Goal: Task Accomplishment & Management: Use online tool/utility

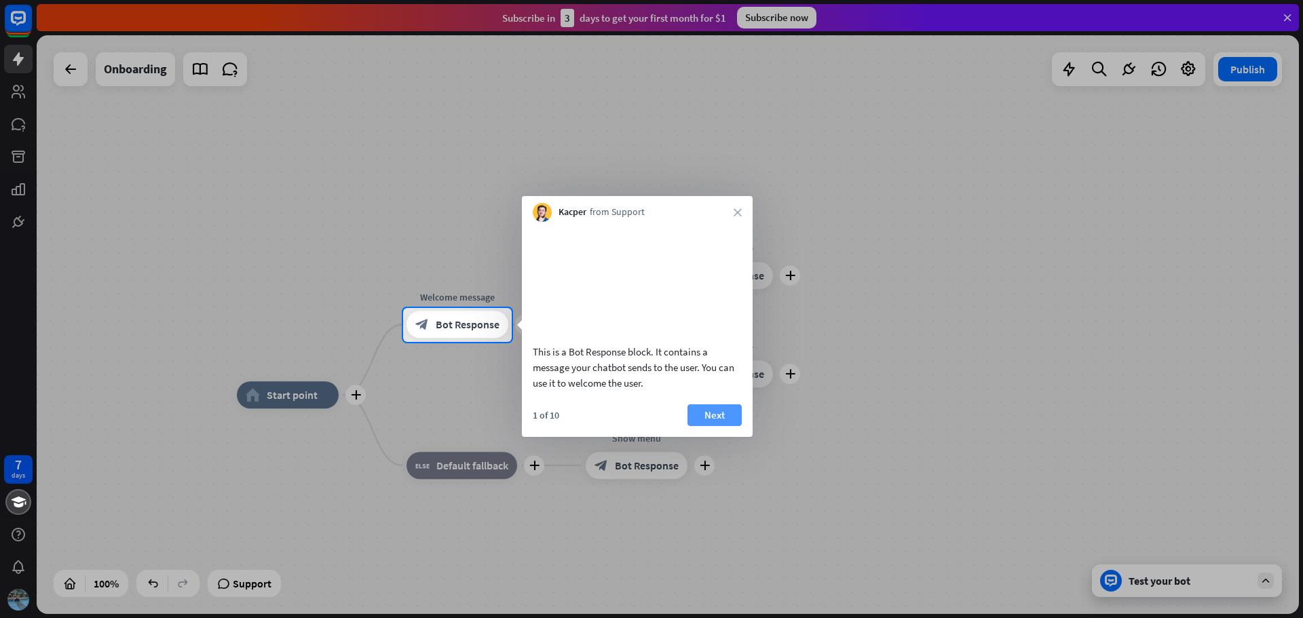
click at [701, 426] on button "Next" at bounding box center [714, 415] width 54 height 22
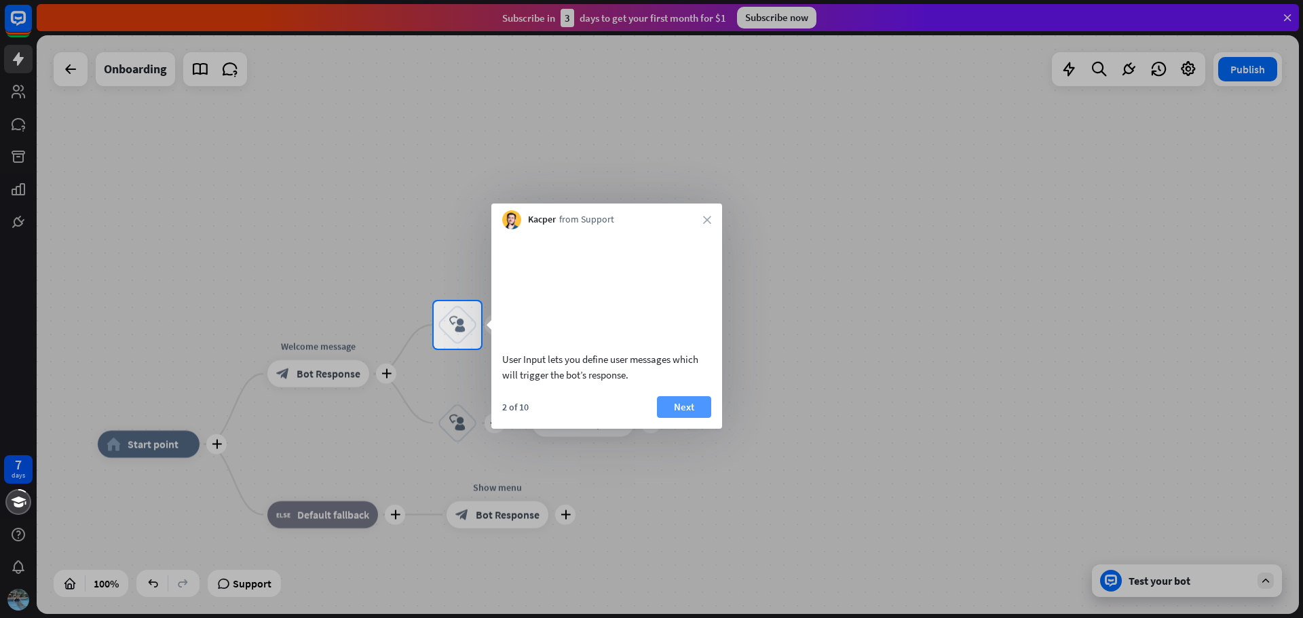
click at [682, 418] on button "Next" at bounding box center [684, 407] width 54 height 22
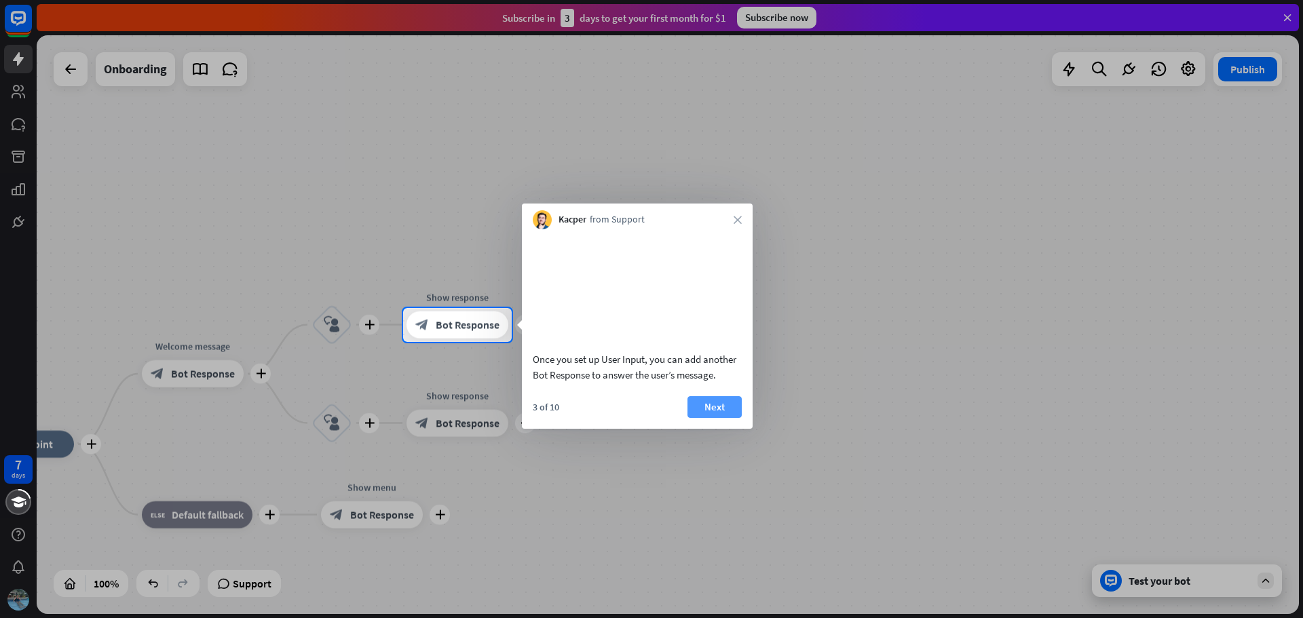
click at [703, 418] on button "Next" at bounding box center [714, 407] width 54 height 22
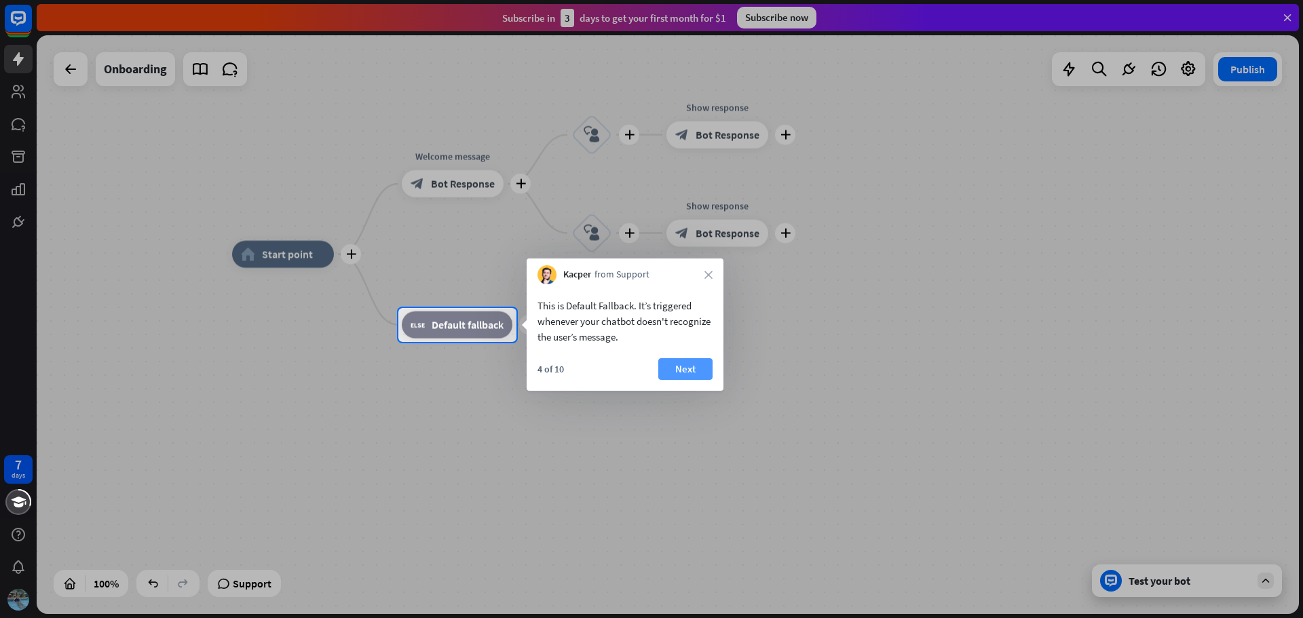
click at [676, 360] on button "Next" at bounding box center [685, 369] width 54 height 22
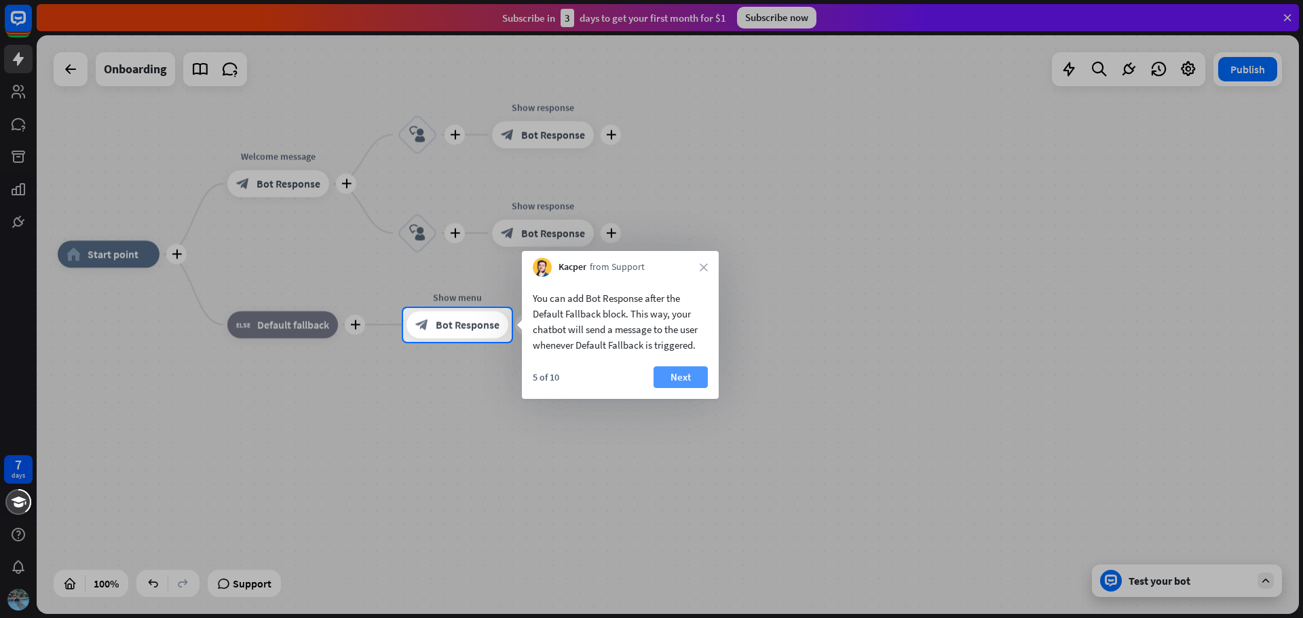
click at [680, 379] on button "Next" at bounding box center [680, 377] width 54 height 22
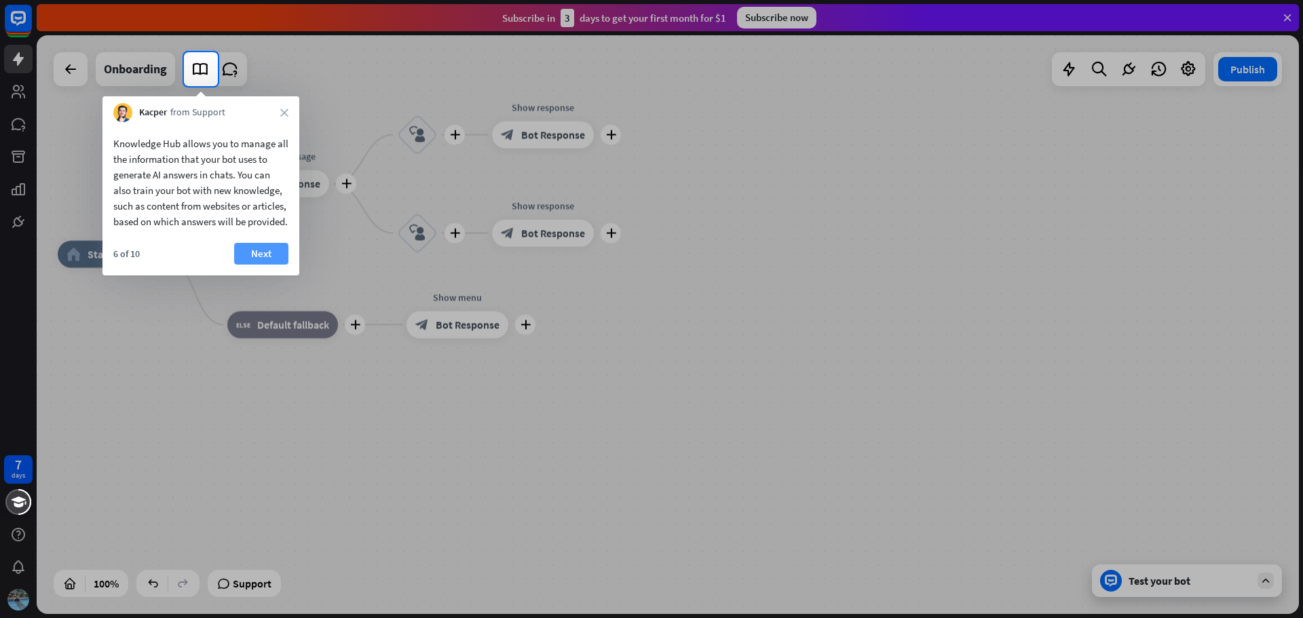
click at [269, 265] on button "Next" at bounding box center [261, 254] width 54 height 22
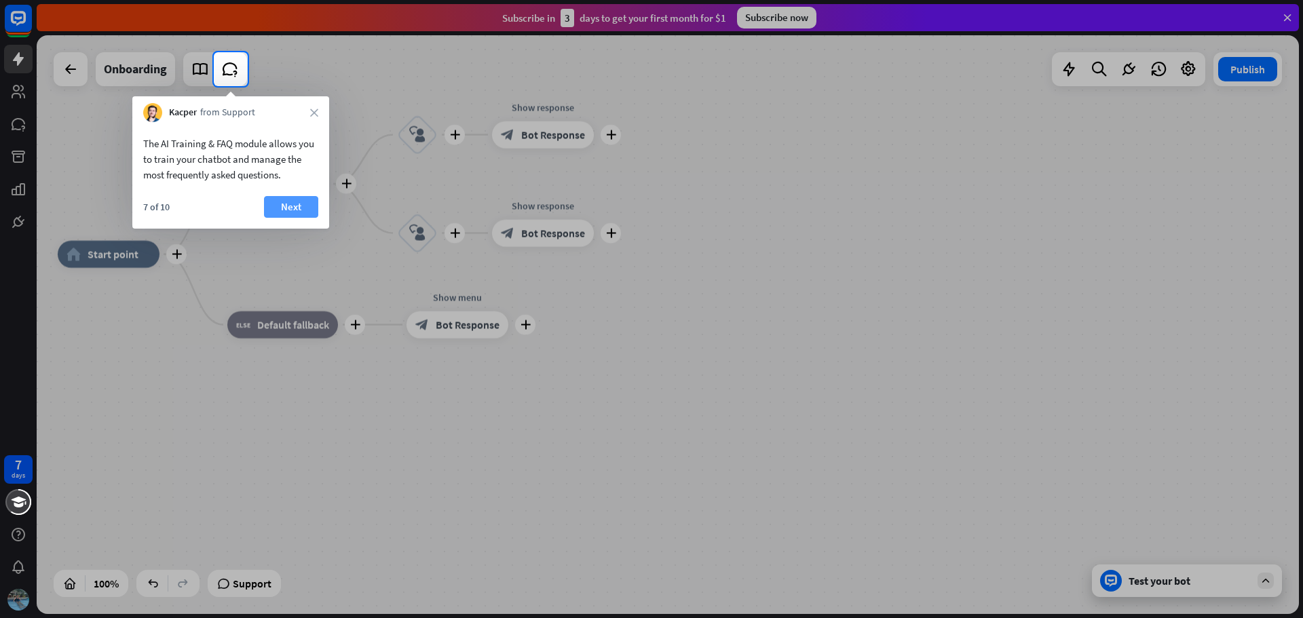
click at [287, 216] on button "Next" at bounding box center [291, 207] width 54 height 22
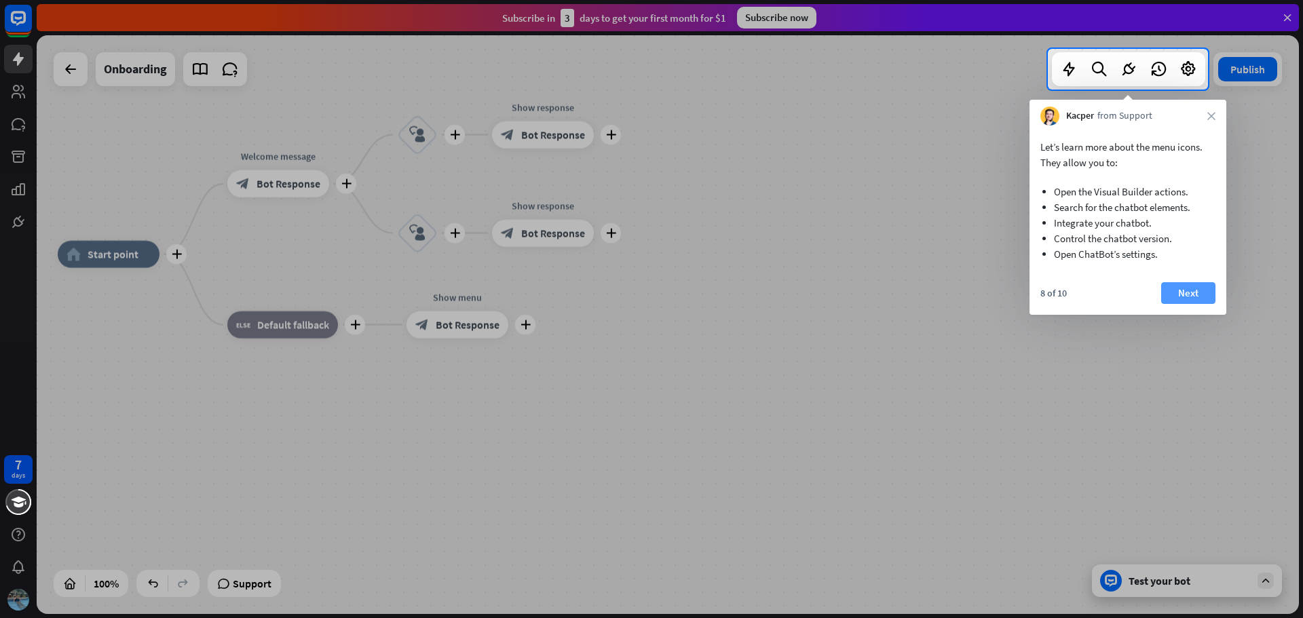
click at [1199, 293] on button "Next" at bounding box center [1188, 293] width 54 height 22
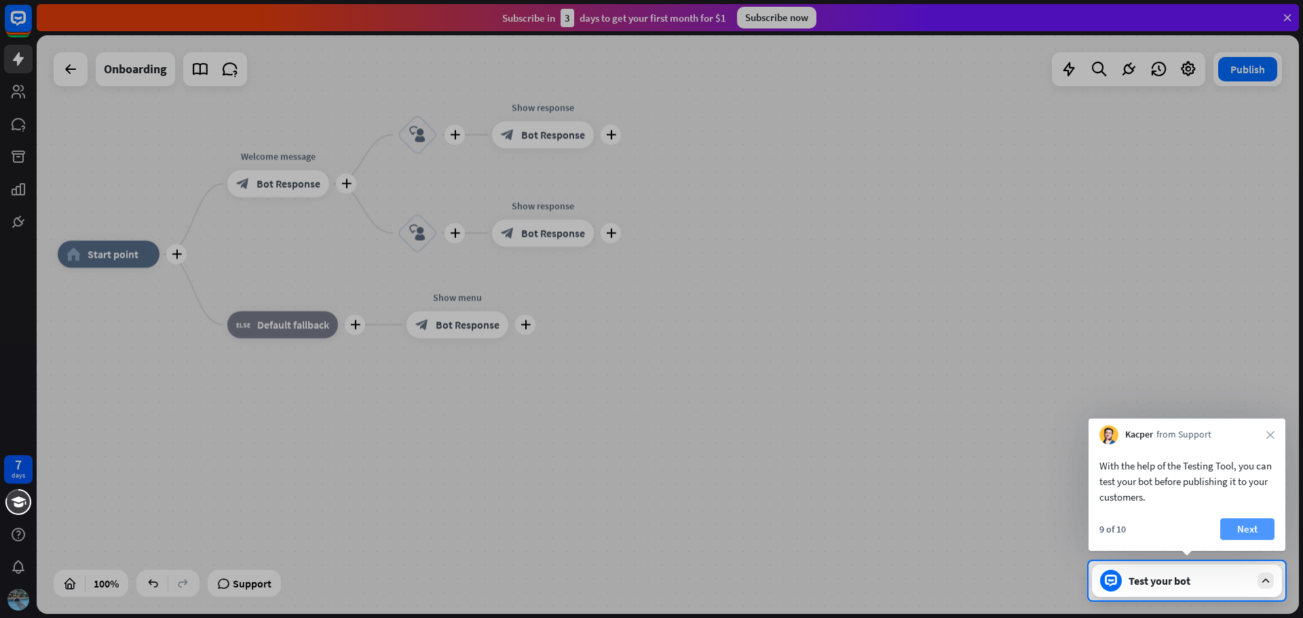
click at [1237, 530] on button "Next" at bounding box center [1247, 529] width 54 height 22
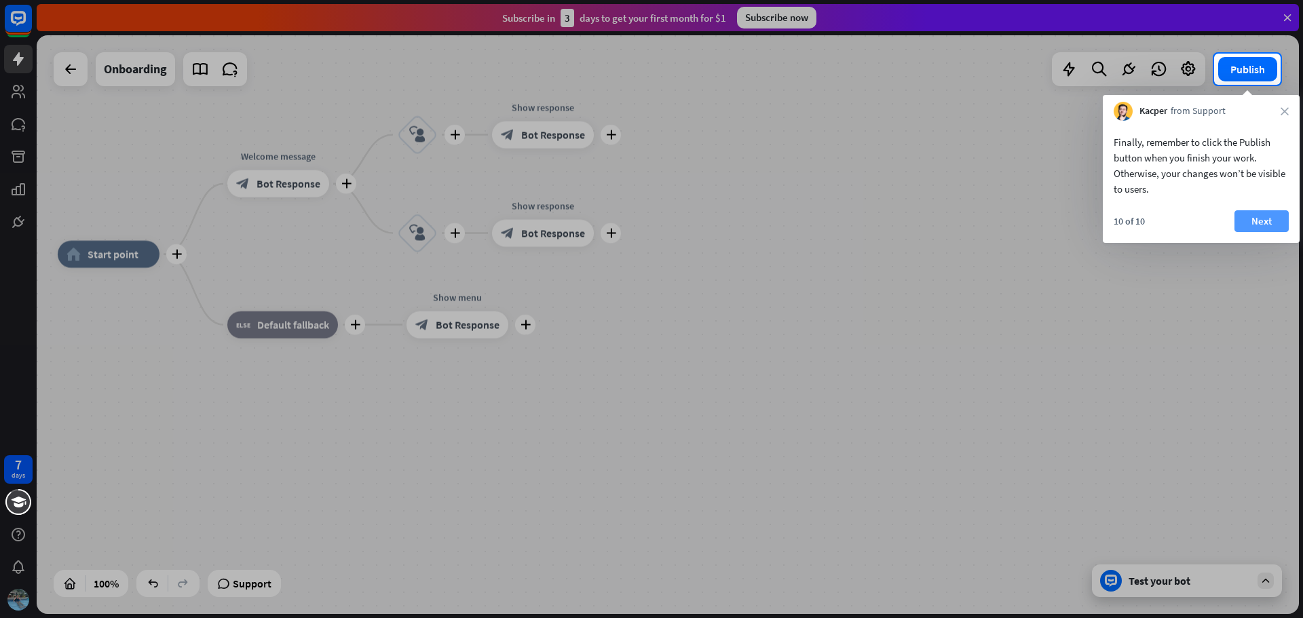
click at [1250, 223] on button "Next" at bounding box center [1261, 221] width 54 height 22
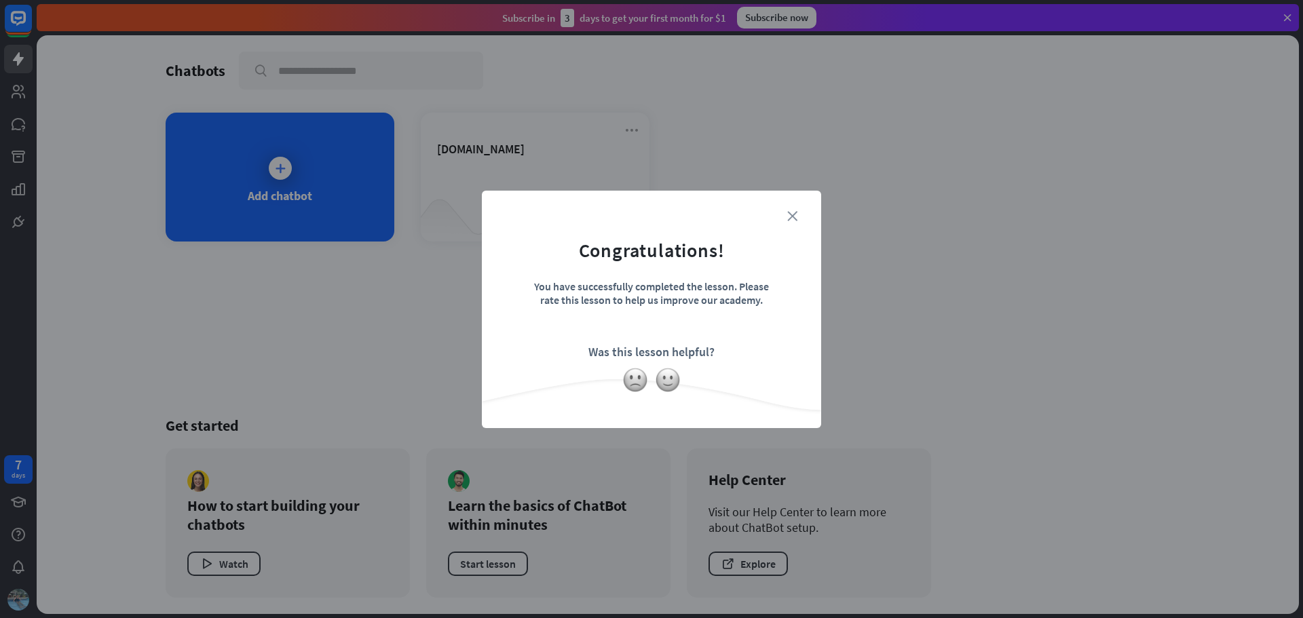
click at [790, 220] on icon "close" at bounding box center [792, 216] width 10 height 10
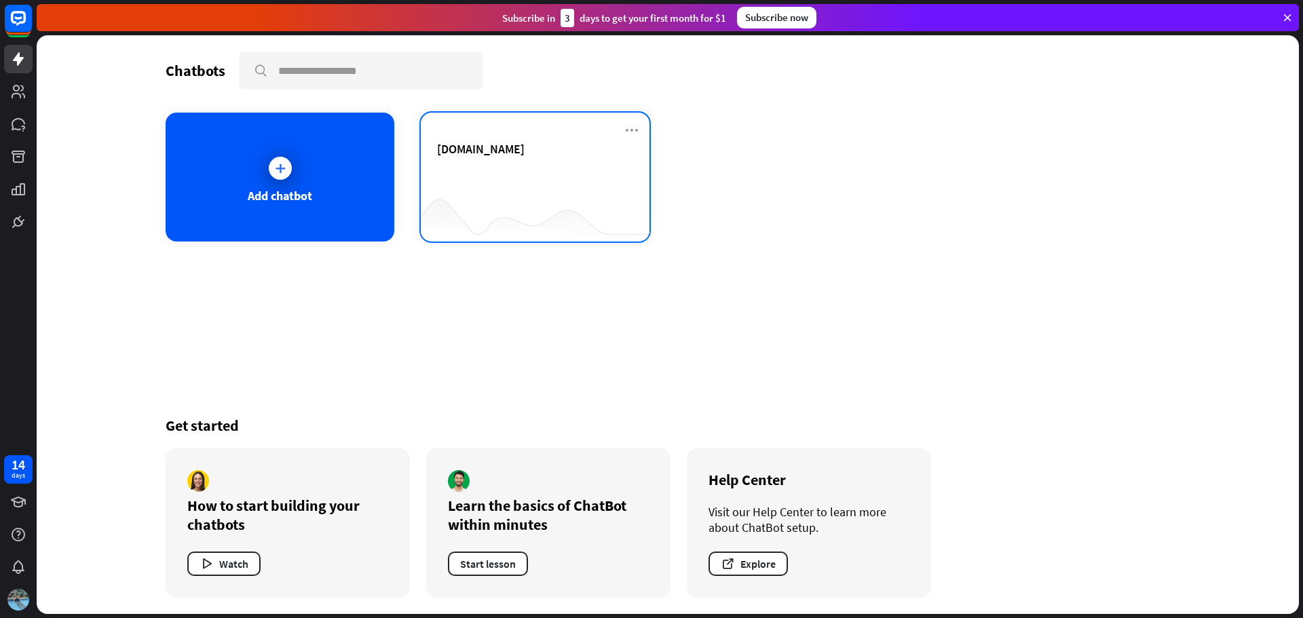
click at [450, 195] on div at bounding box center [535, 215] width 229 height 52
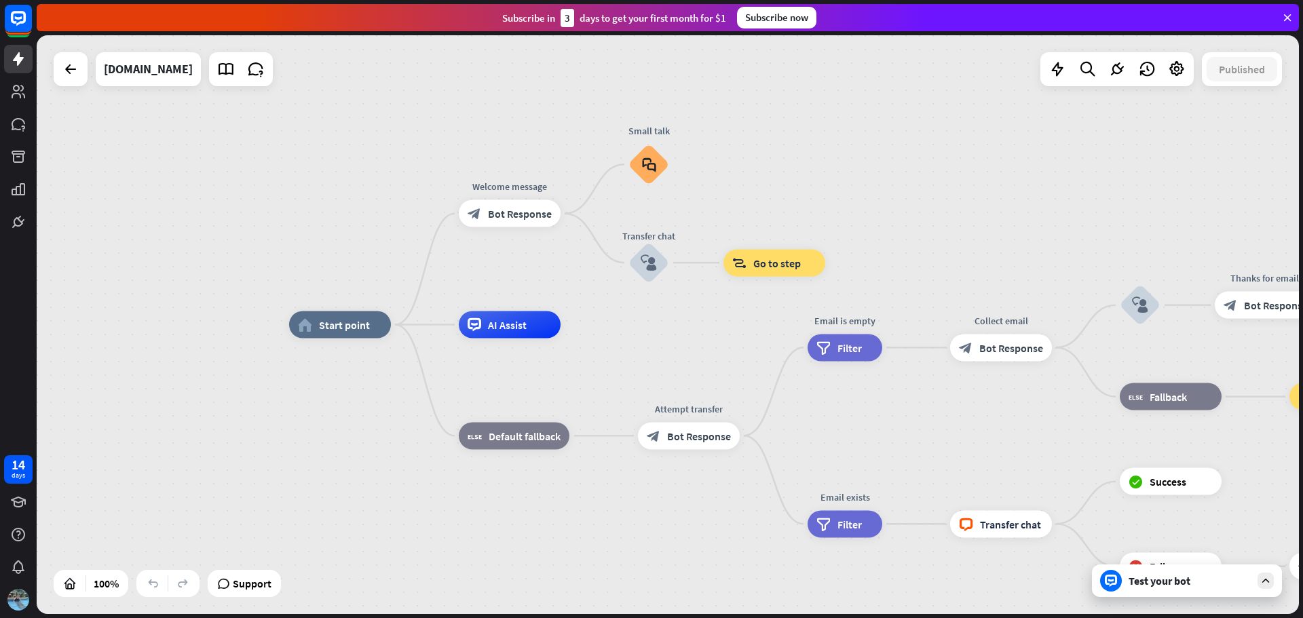
click at [1168, 579] on div "Test your bot" at bounding box center [1189, 581] width 122 height 14
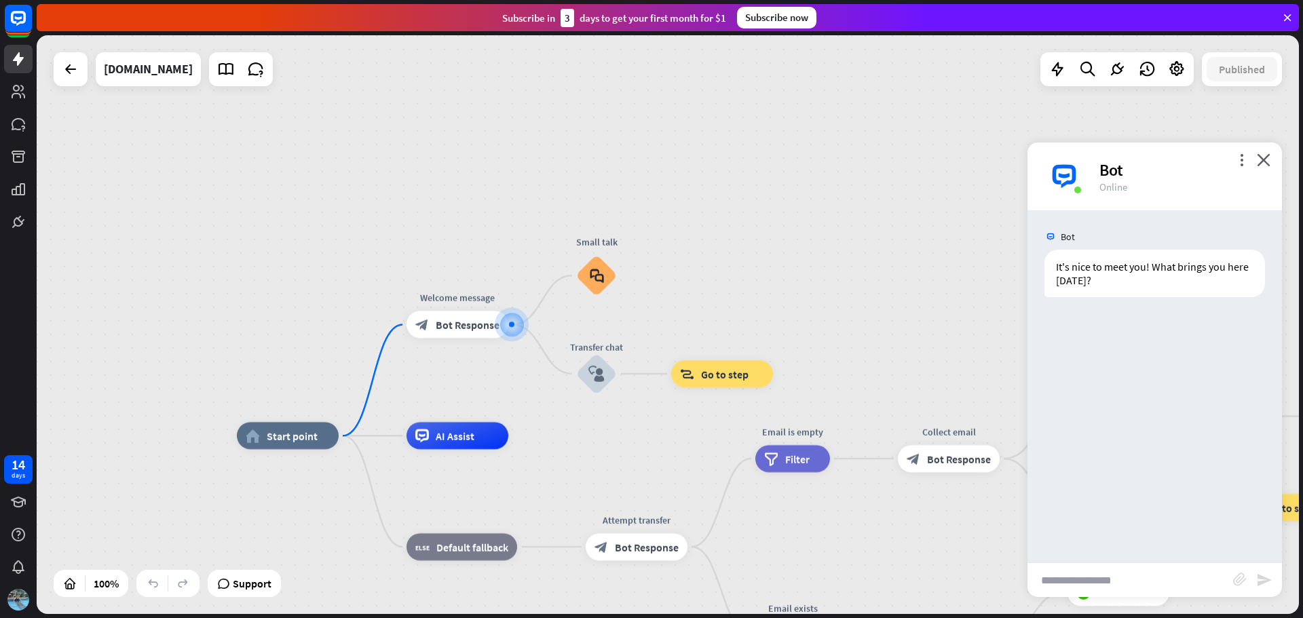
click at [1057, 583] on input "text" at bounding box center [1130, 580] width 206 height 34
type input "**********"
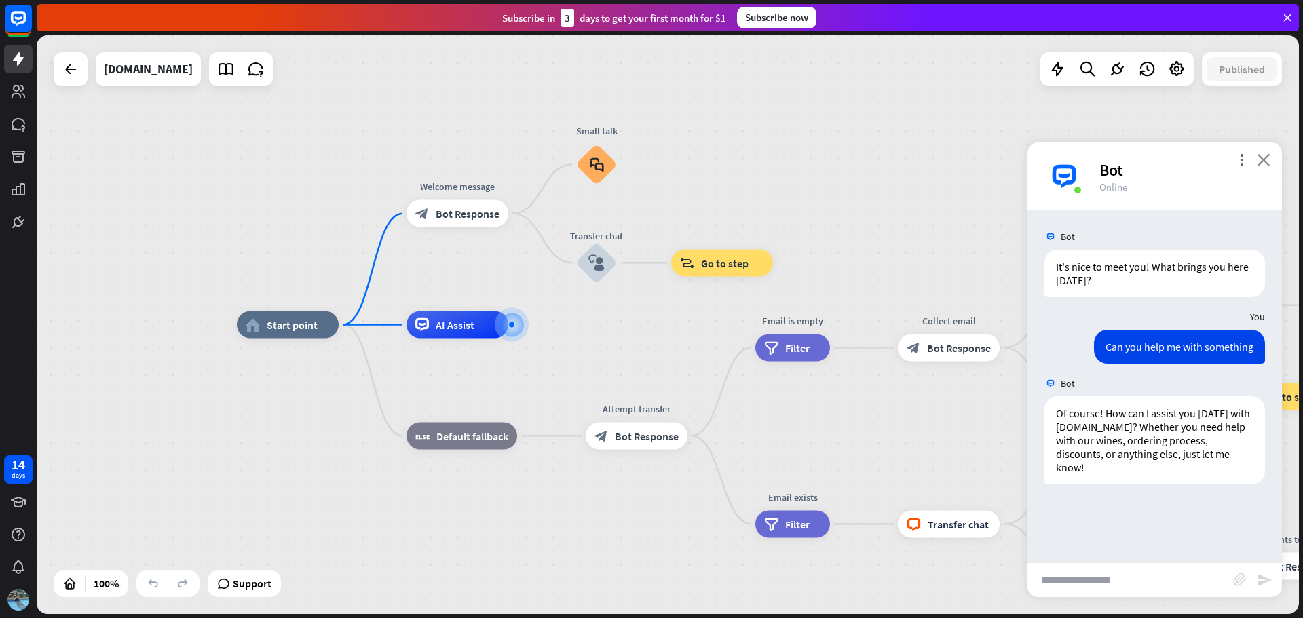
click at [1264, 160] on icon "close" at bounding box center [1263, 159] width 14 height 13
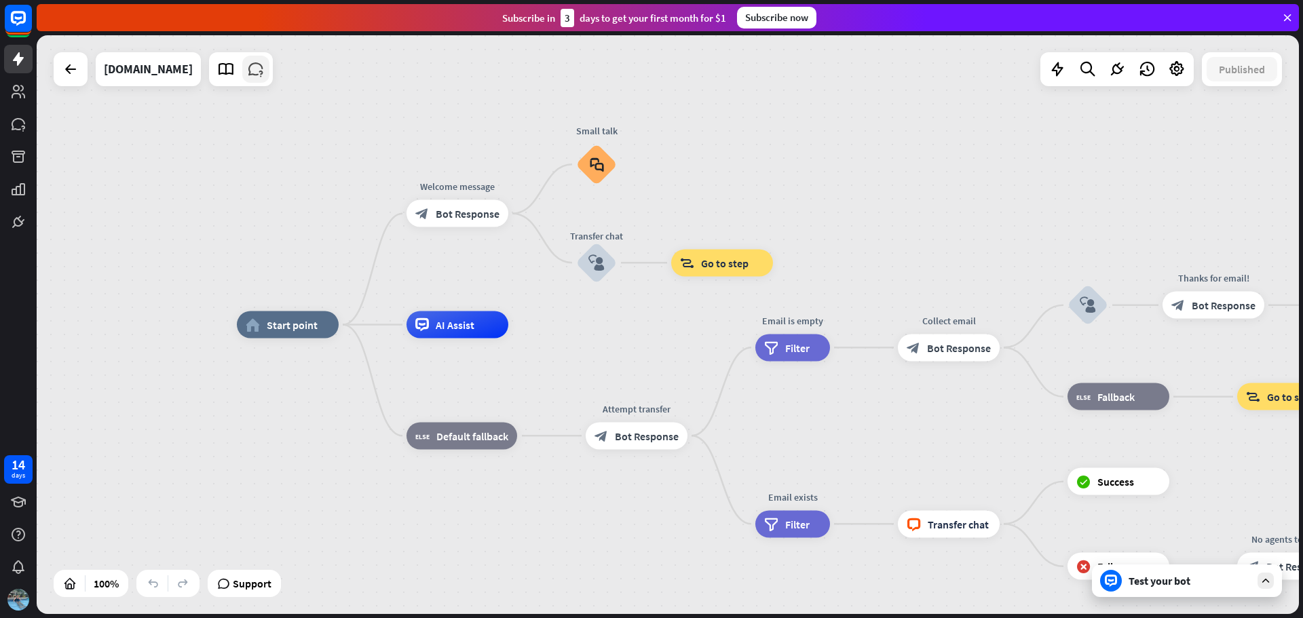
click at [265, 77] on icon at bounding box center [256, 69] width 18 height 18
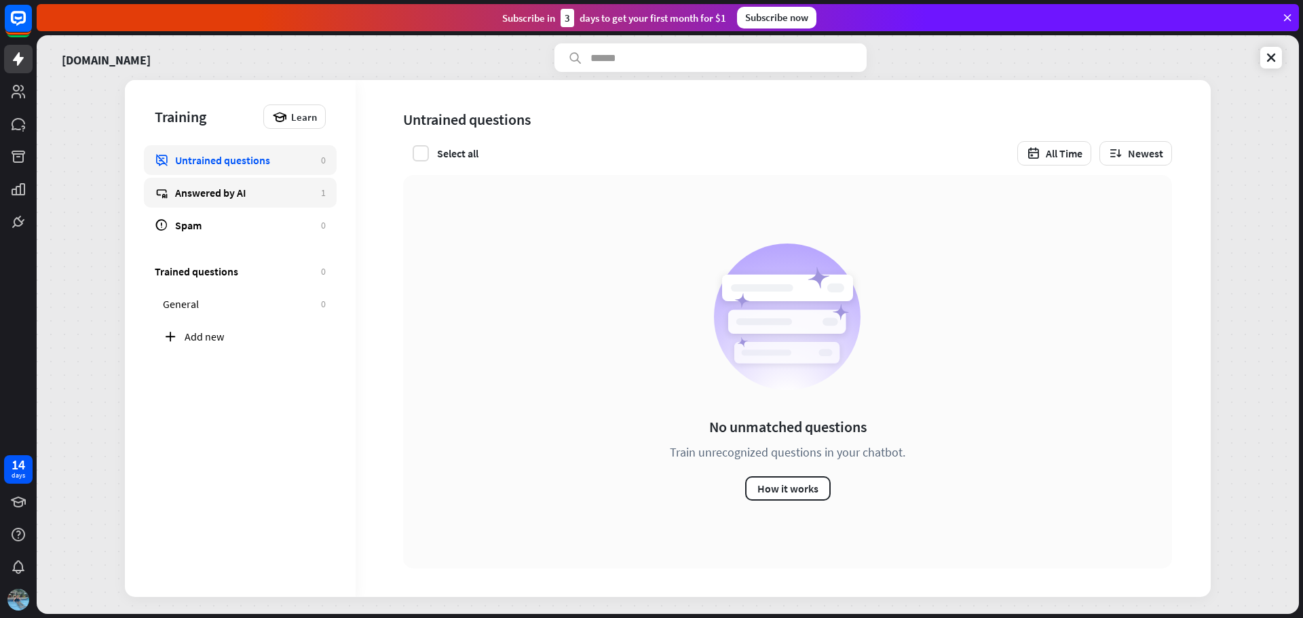
click at [208, 201] on link "Answered by AI 1" at bounding box center [240, 193] width 193 height 30
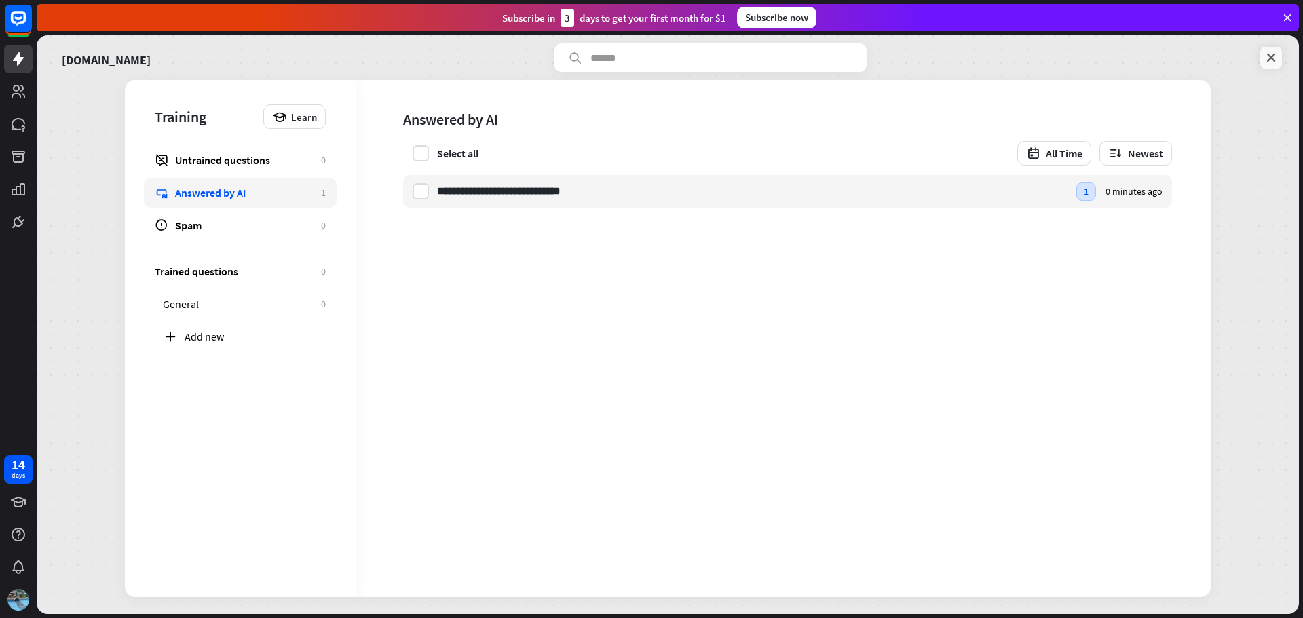
click at [1272, 51] on icon at bounding box center [1271, 58] width 14 height 14
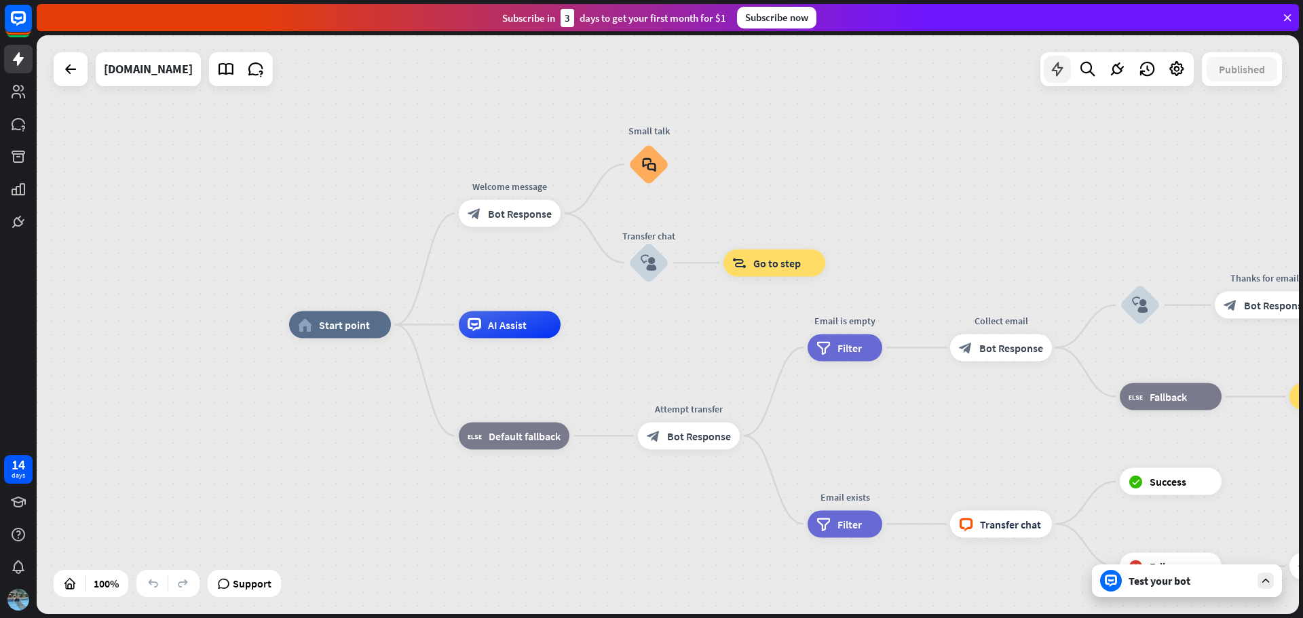
click at [1054, 77] on icon at bounding box center [1057, 69] width 18 height 18
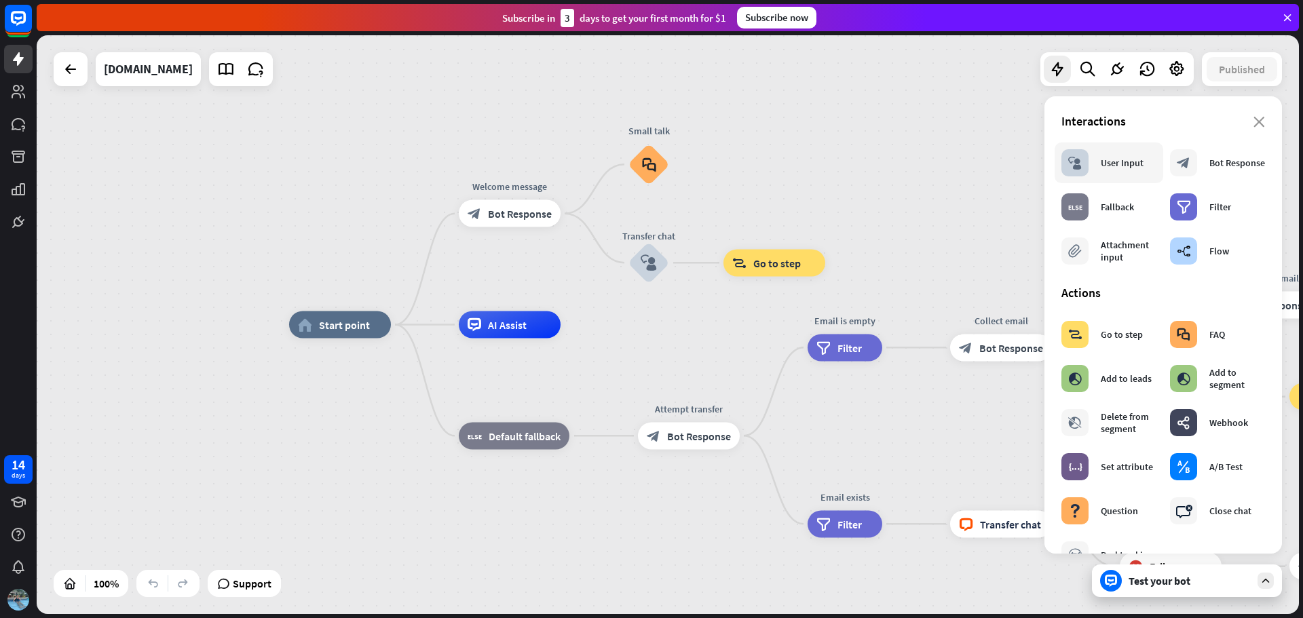
click at [1094, 163] on div "block_user_input User Input" at bounding box center [1102, 162] width 82 height 27
click at [535, 180] on icon "more_horiz" at bounding box center [538, 183] width 11 height 10
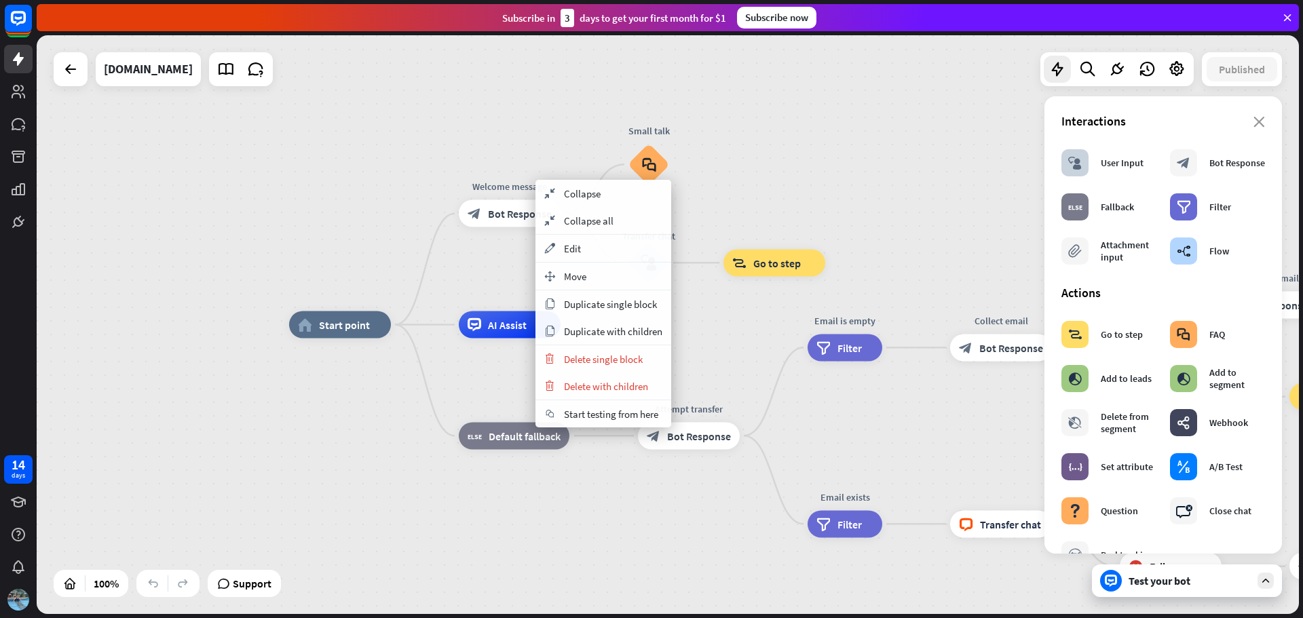
click at [425, 440] on div "home_2 Start point Welcome message block_bot_response Bot Response Small talk b…" at bounding box center [920, 614] width 1262 height 579
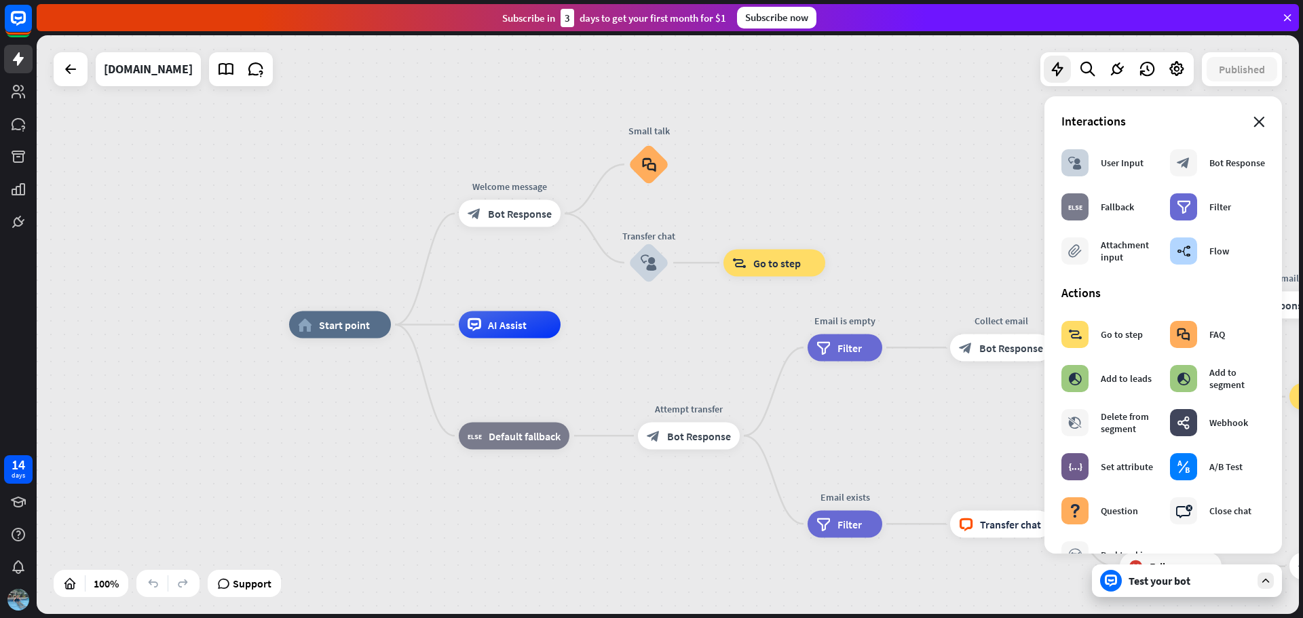
click at [1254, 122] on icon "close" at bounding box center [1259, 122] width 12 height 11
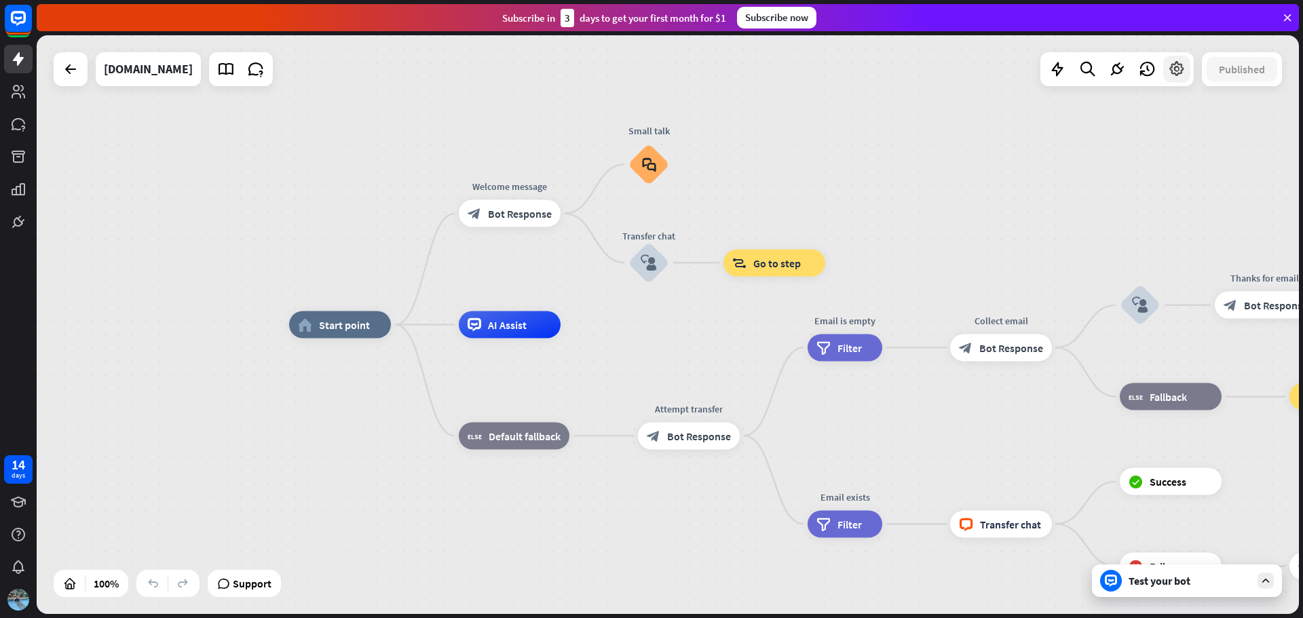
click at [1177, 75] on icon at bounding box center [1177, 69] width 18 height 18
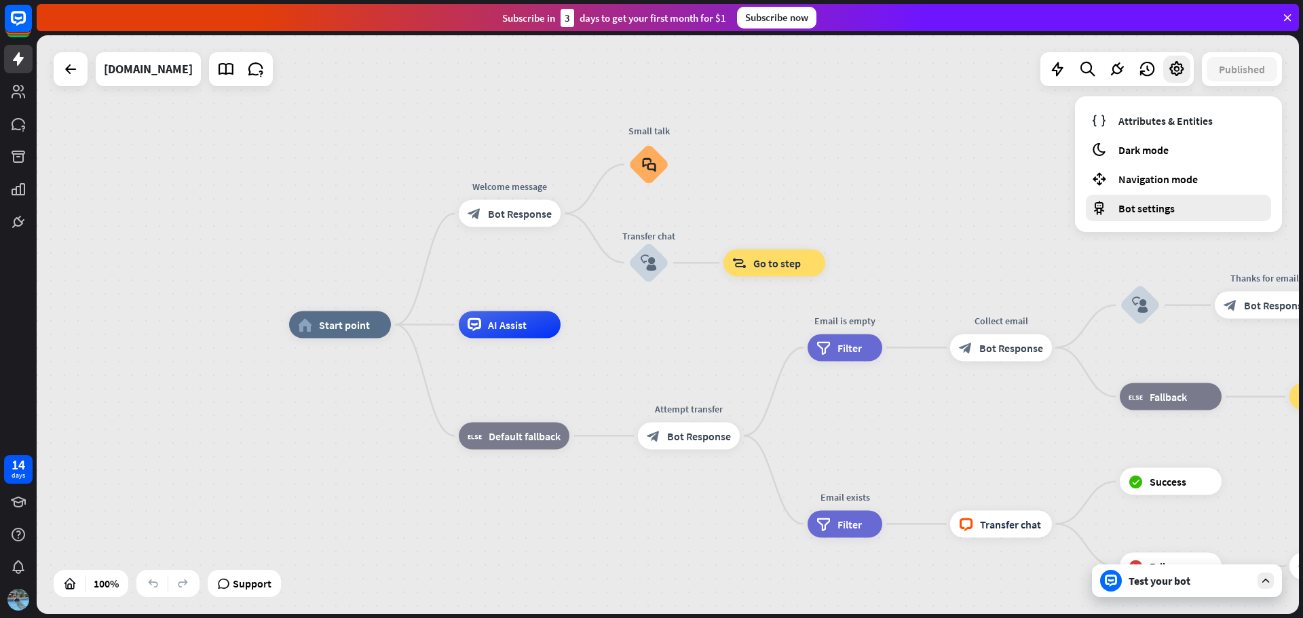
click at [1142, 214] on span "Bot settings" at bounding box center [1146, 208] width 56 height 14
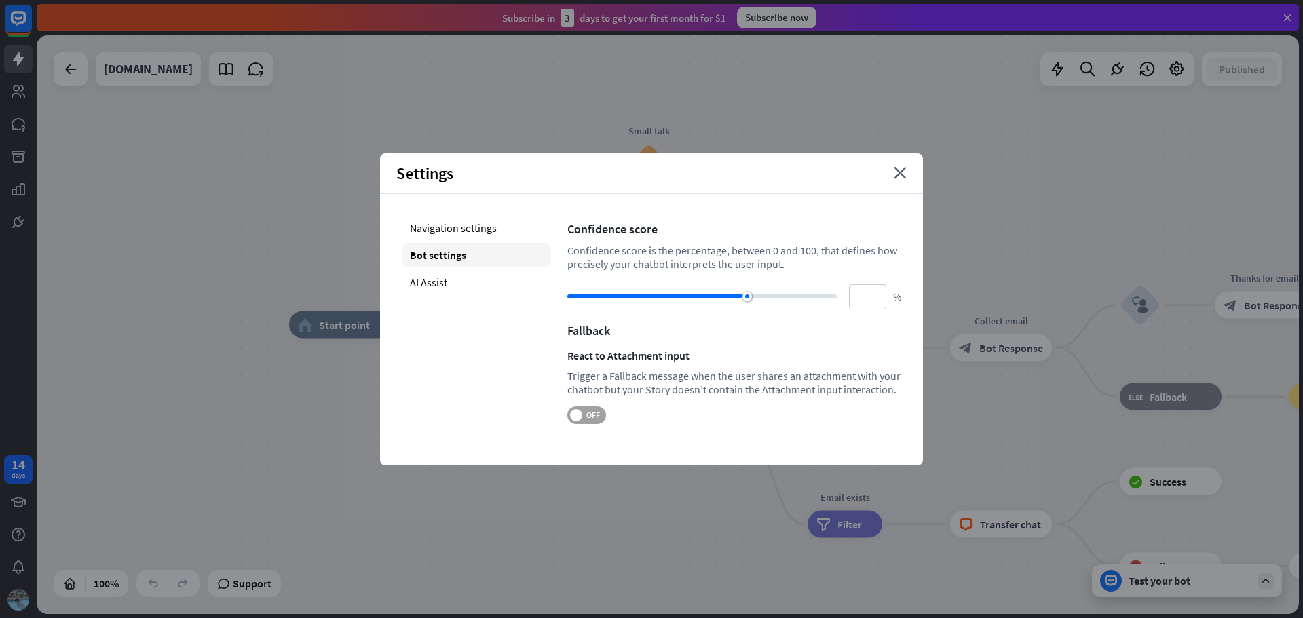
click at [589, 422] on label "OFF" at bounding box center [586, 415] width 39 height 18
click at [900, 177] on icon "close" at bounding box center [899, 173] width 13 height 12
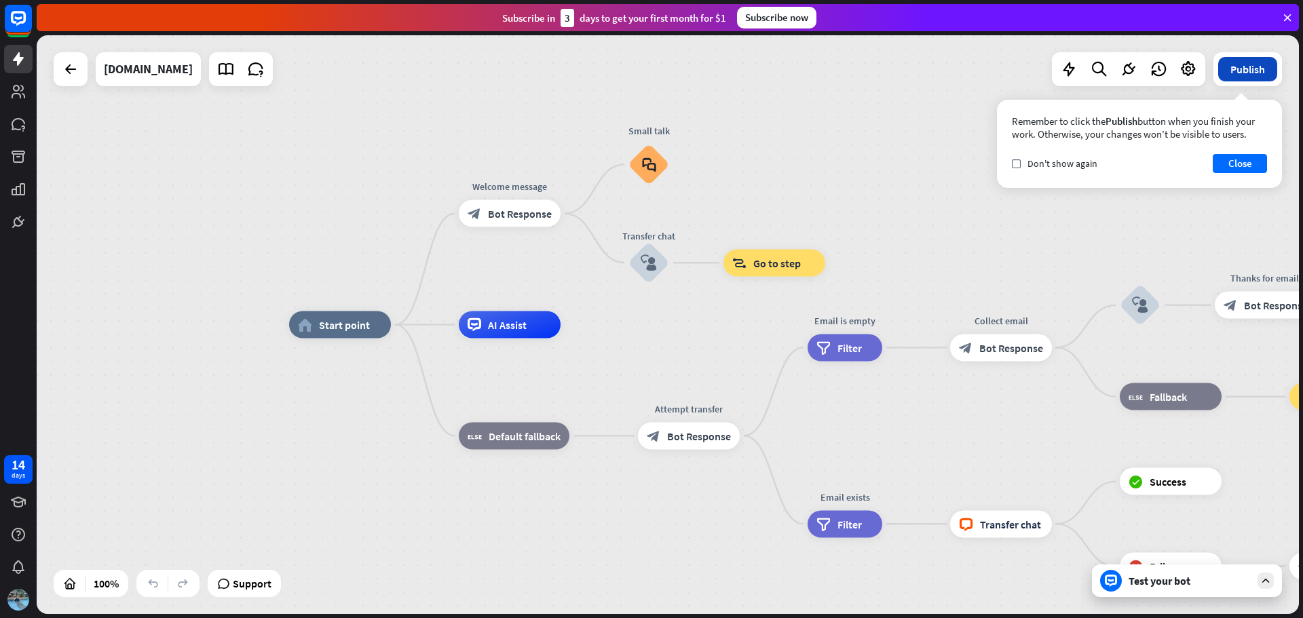
click at [1237, 73] on button "Publish" at bounding box center [1247, 69] width 59 height 24
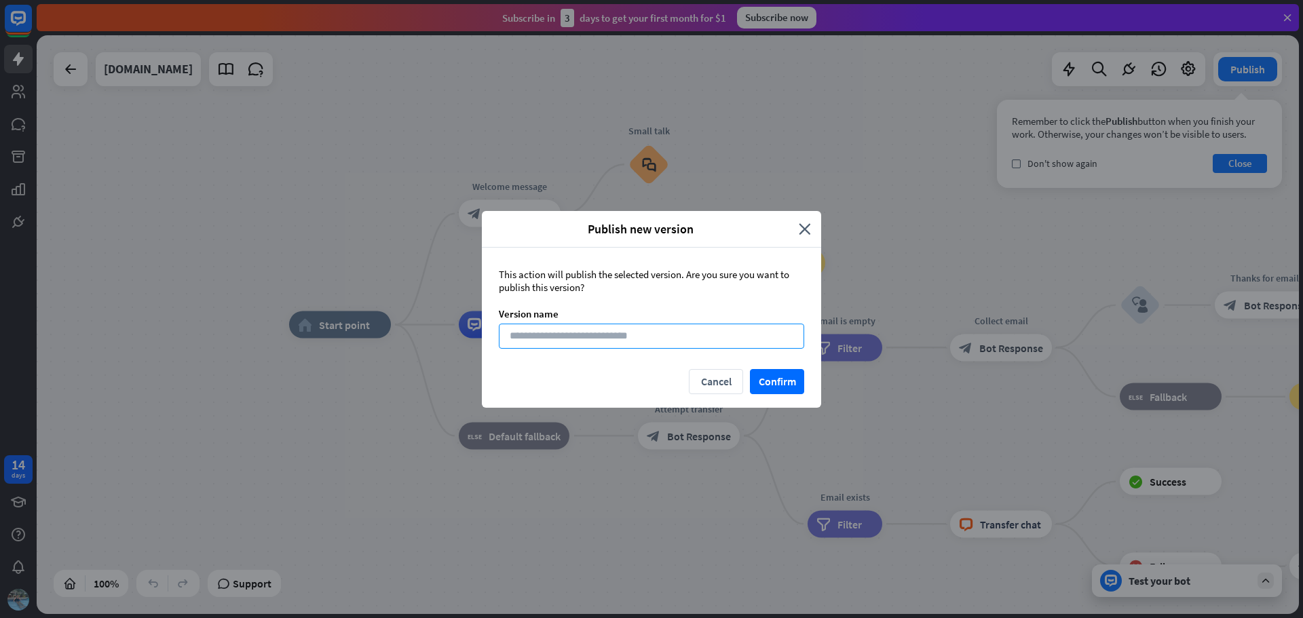
click at [512, 341] on input at bounding box center [651, 336] width 305 height 25
click at [769, 384] on button "Confirm" at bounding box center [777, 381] width 54 height 25
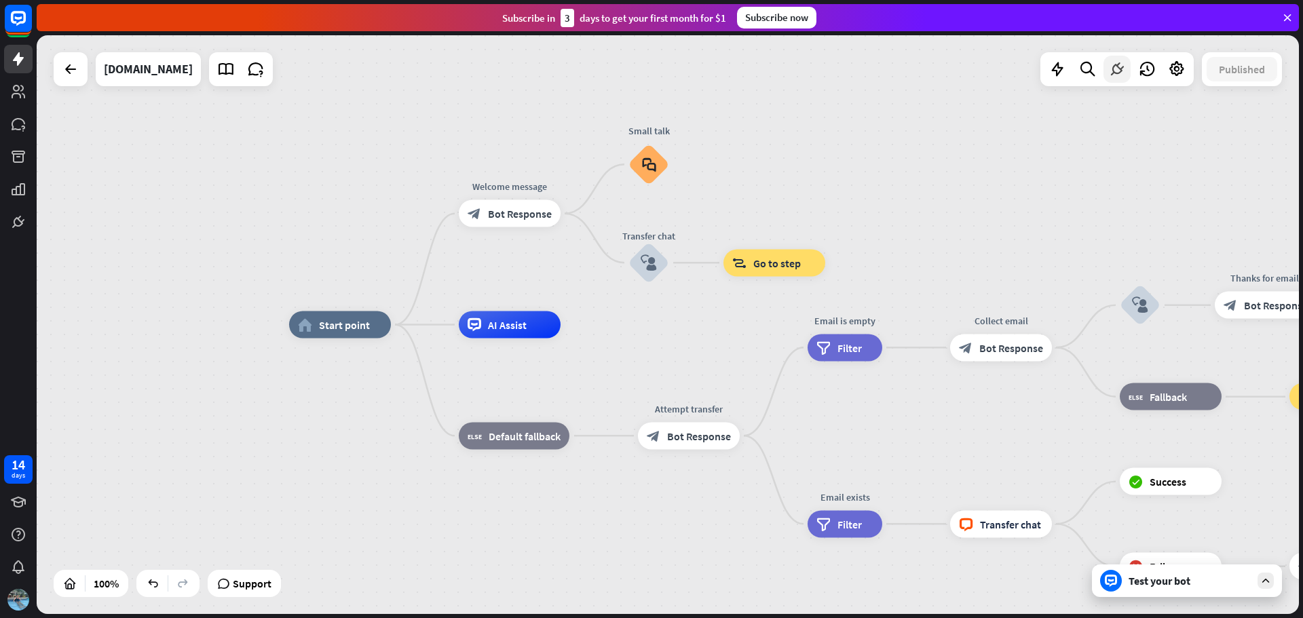
click at [1122, 71] on icon at bounding box center [1117, 69] width 18 height 18
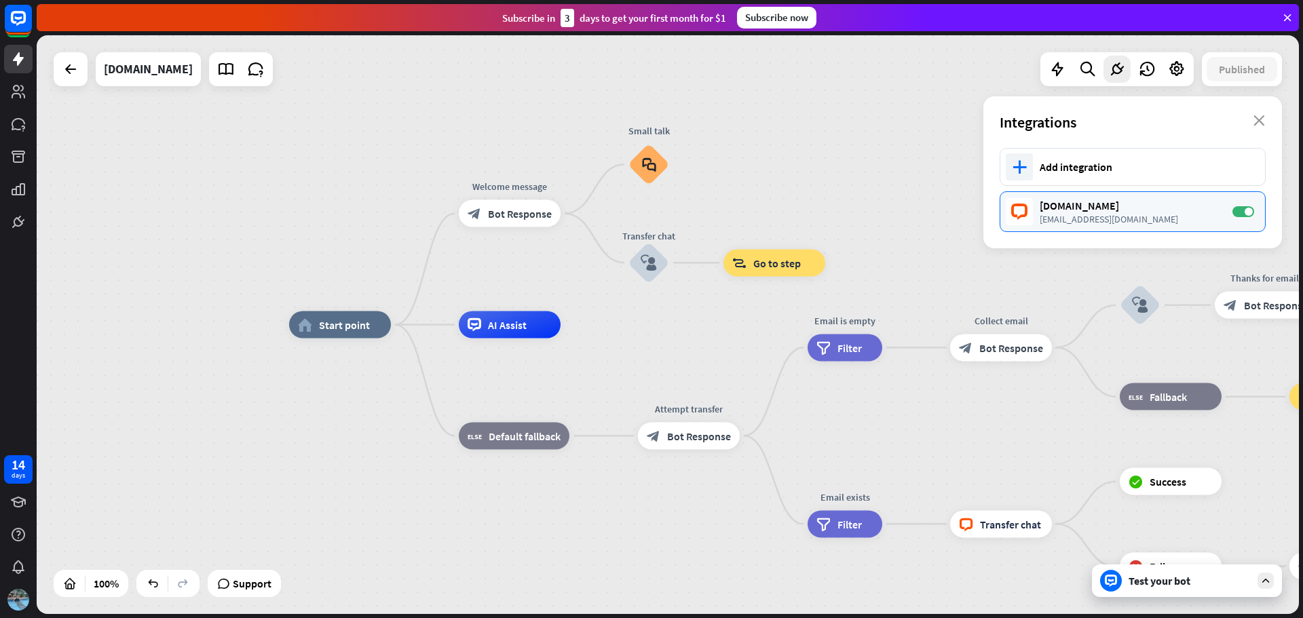
drag, startPoint x: 1175, startPoint y: 208, endPoint x: 1172, endPoint y: 221, distance: 13.3
click at [1172, 221] on div "[DOMAIN_NAME] [EMAIL_ADDRESS][DOMAIN_NAME]" at bounding box center [1128, 212] width 179 height 26
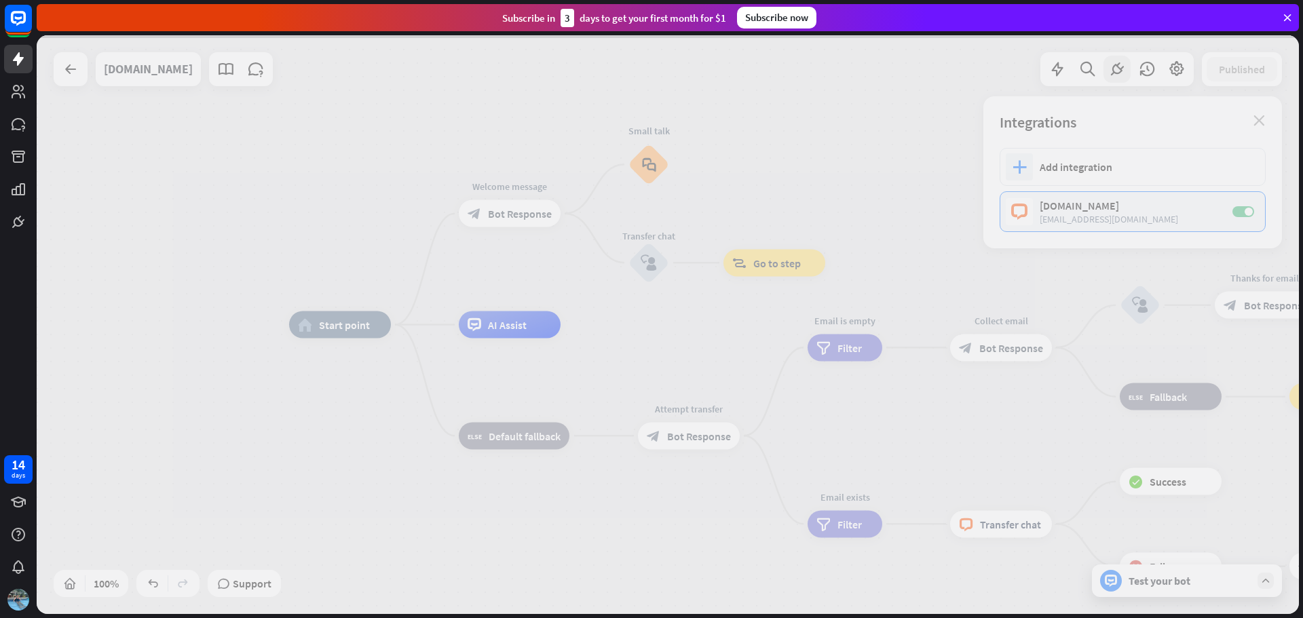
click at [1172, 221] on div at bounding box center [668, 324] width 1262 height 579
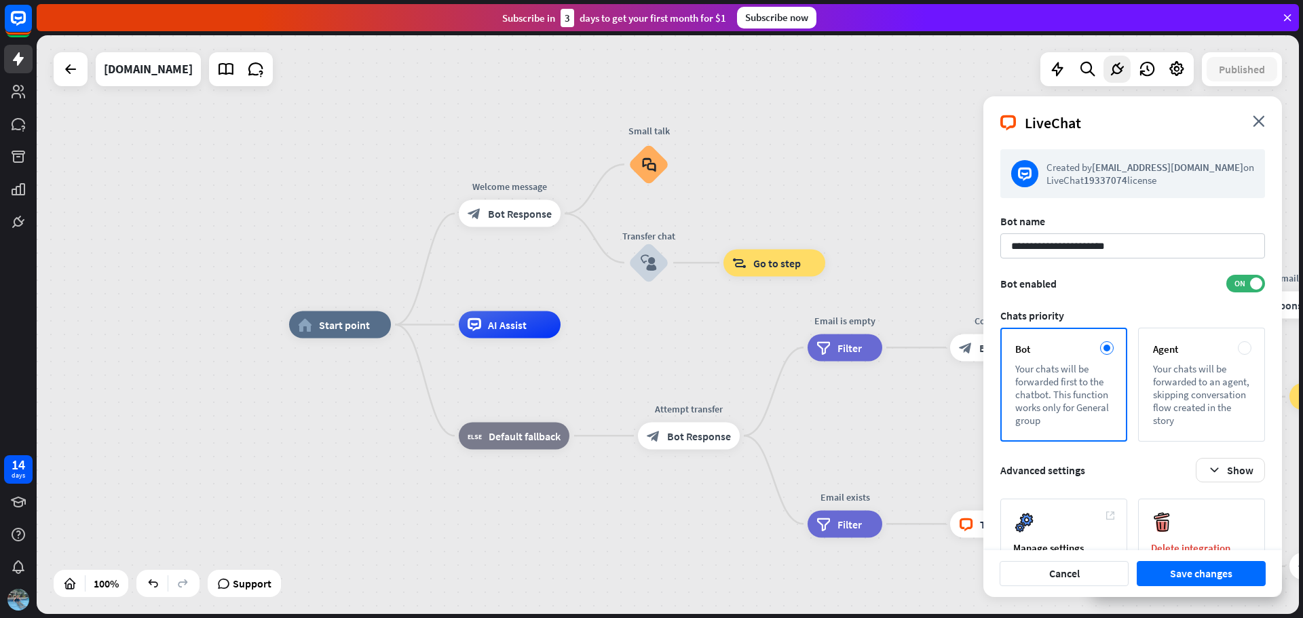
scroll to position [34, 0]
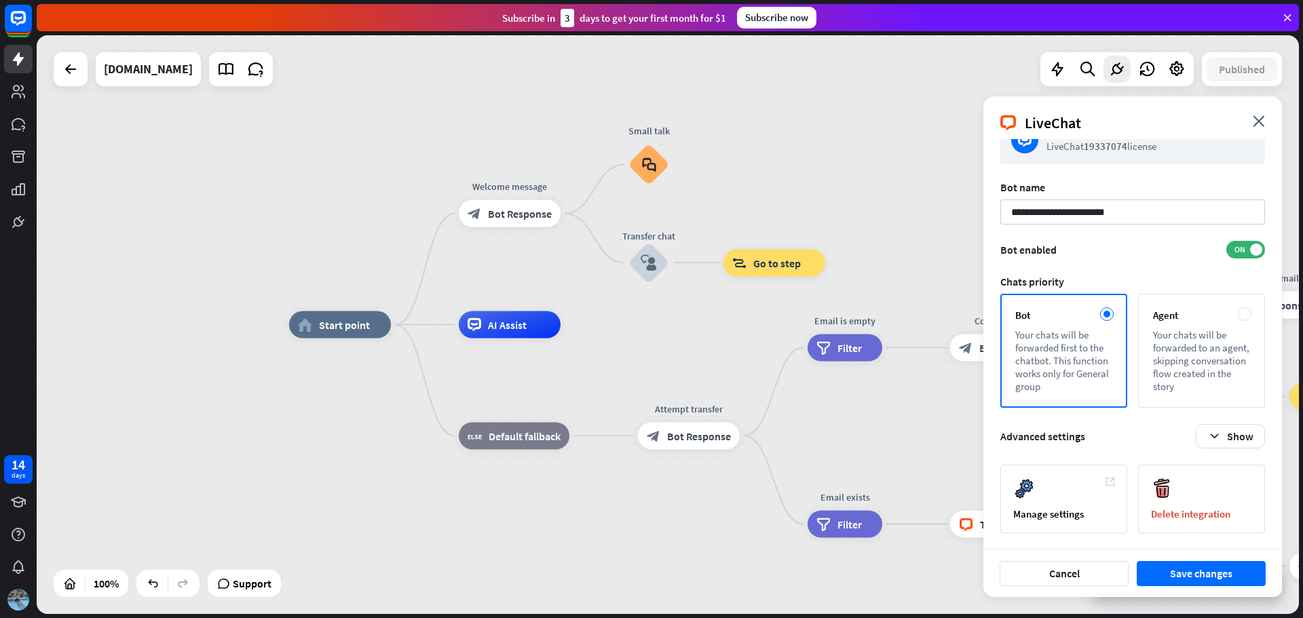
click at [936, 244] on div "home_2 Start point Welcome message block_bot_response Bot Response Small talk b…" at bounding box center [668, 324] width 1262 height 579
click at [1261, 118] on icon "close" at bounding box center [1258, 121] width 12 height 12
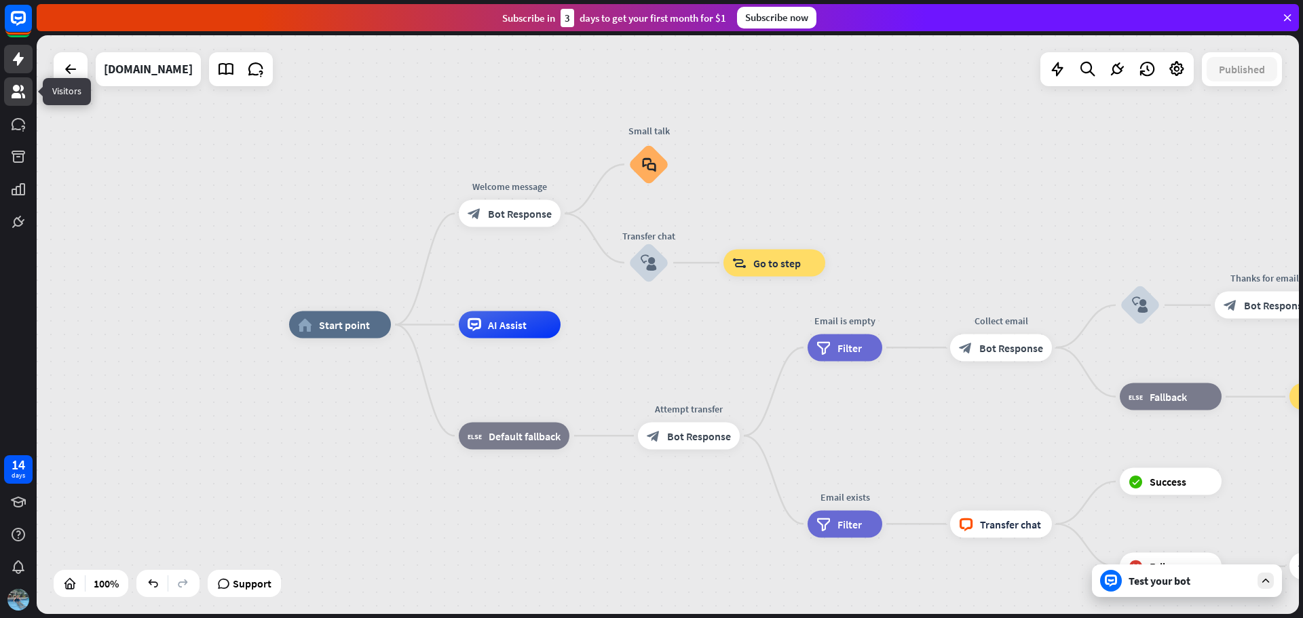
click at [20, 89] on icon at bounding box center [18, 91] width 16 height 16
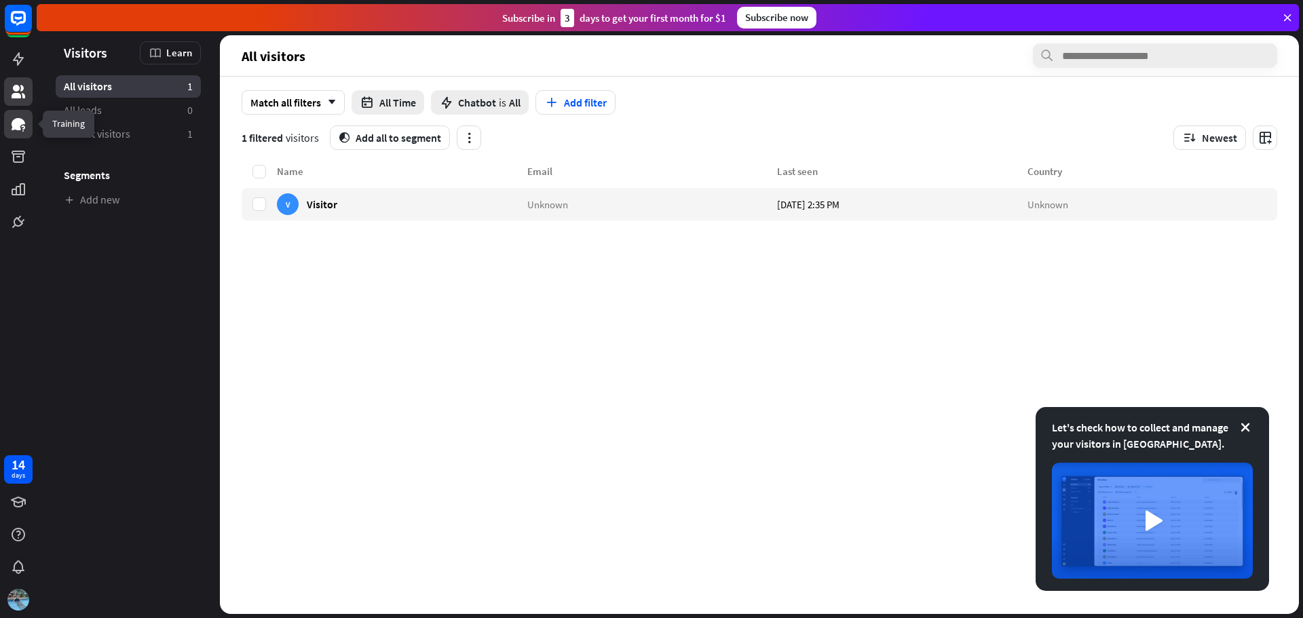
click at [16, 128] on icon at bounding box center [19, 124] width 14 height 12
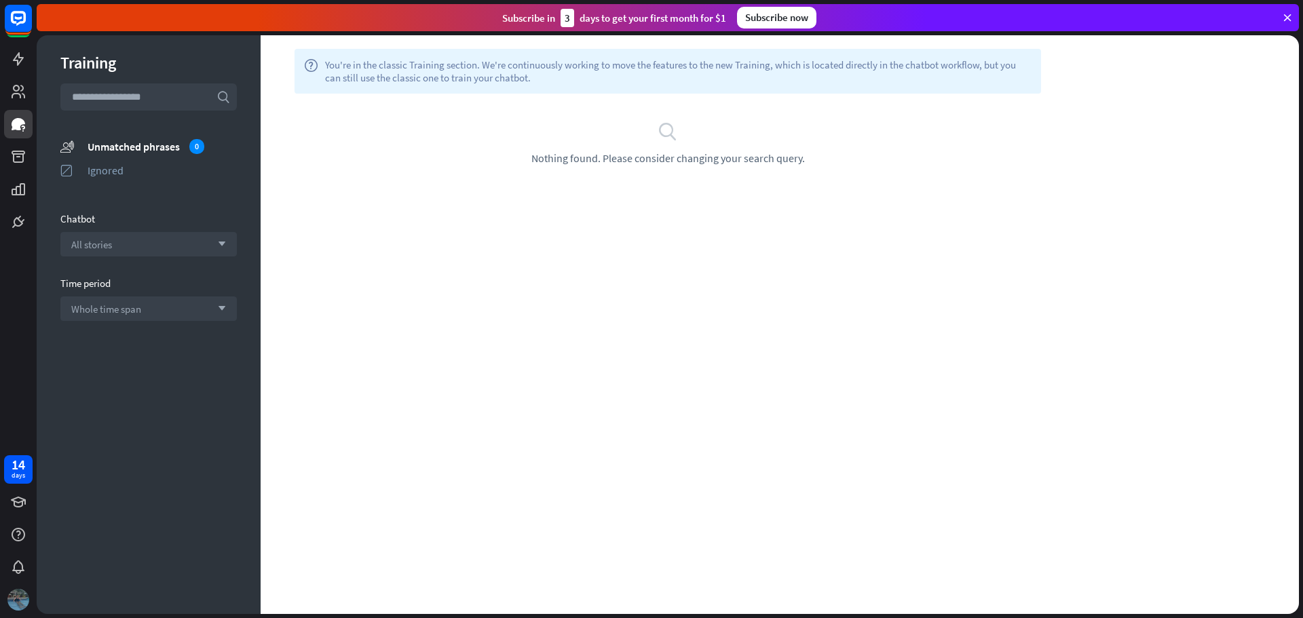
click at [17, 595] on img at bounding box center [18, 600] width 22 height 22
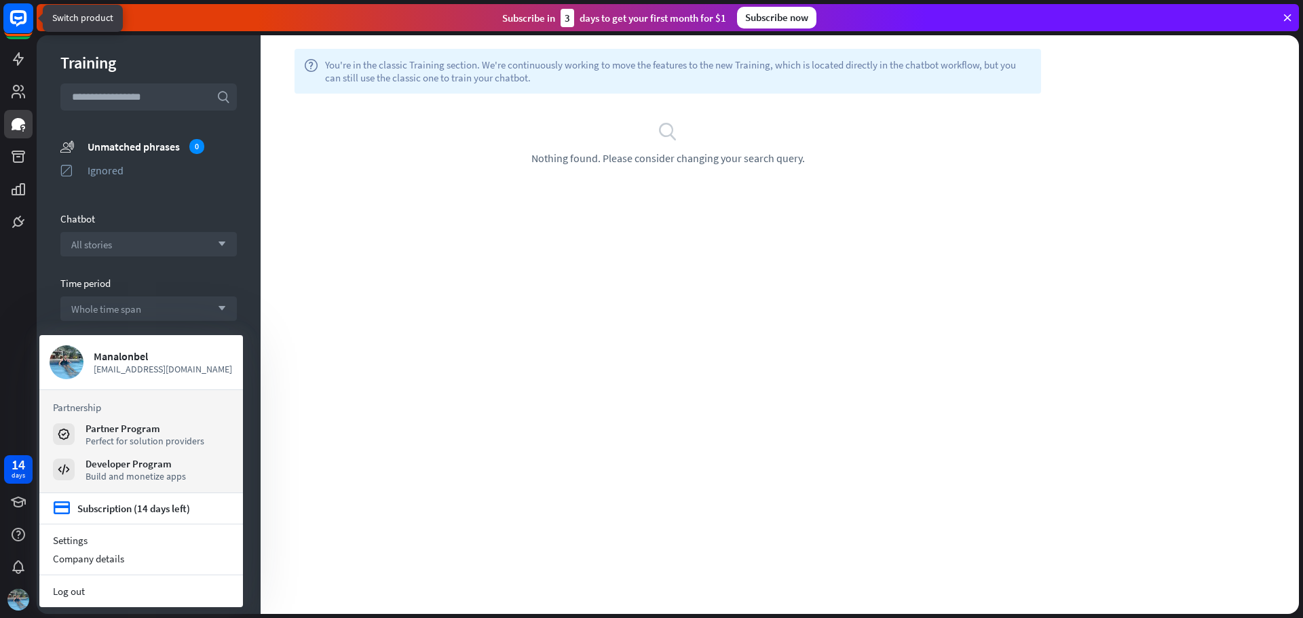
click at [18, 20] on icon at bounding box center [18, 17] width 8 height 3
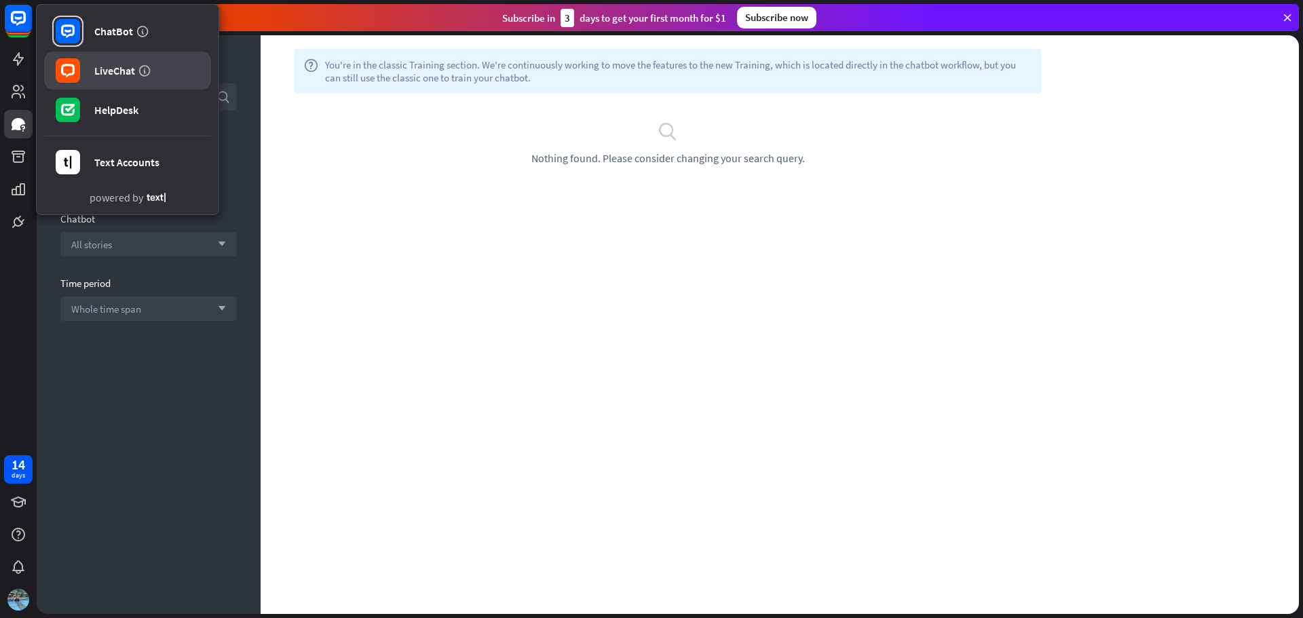
click at [100, 78] on link "LiveChat" at bounding box center [127, 71] width 167 height 38
